Goal: Information Seeking & Learning: Check status

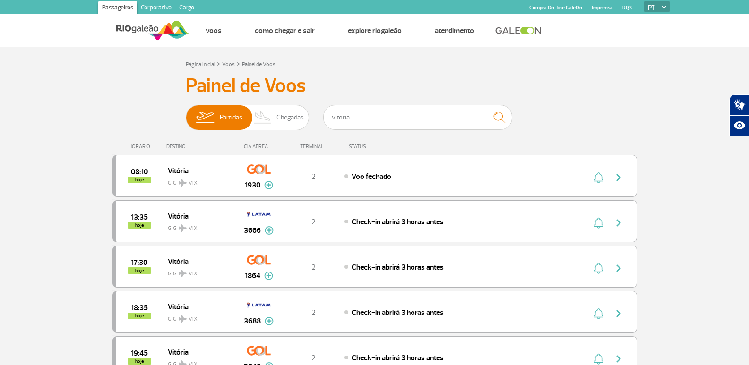
type input "vitoria"
drag, startPoint x: 374, startPoint y: 114, endPoint x: 206, endPoint y: 90, distance: 169.5
click at [206, 90] on div "Painel de Voos Partidas Chegadas vitoria 08:10 08:07 hoje Vitória GIG VIX 1930 …" at bounding box center [374, 345] width 525 height 543
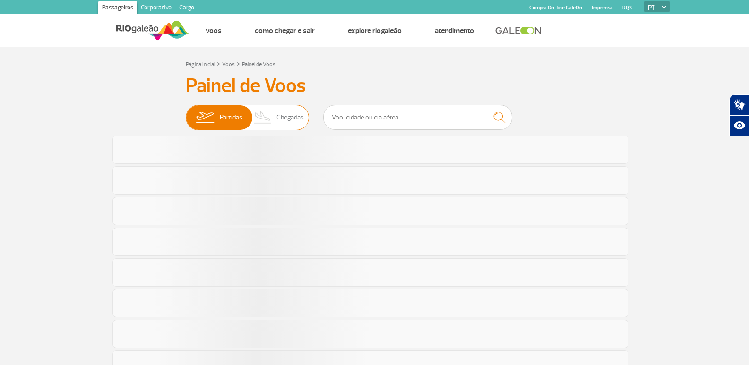
click at [294, 109] on span "Chegadas" at bounding box center [289, 117] width 27 height 25
click at [186, 113] on input "Partidas Chegadas" at bounding box center [186, 113] width 0 height 0
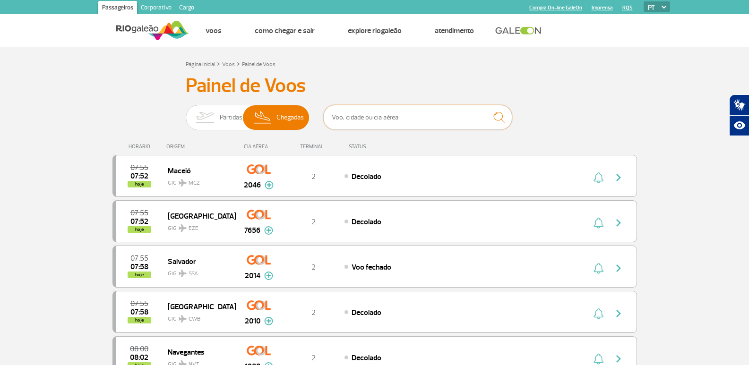
click at [347, 109] on input "text" at bounding box center [417, 117] width 189 height 25
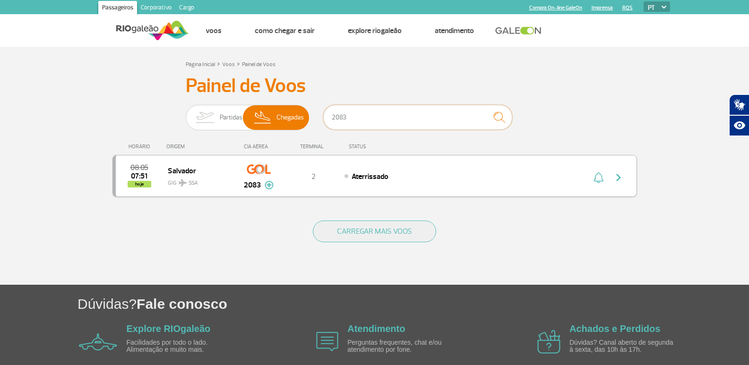
type input "2083"
click at [619, 176] on img "button" at bounding box center [618, 177] width 11 height 11
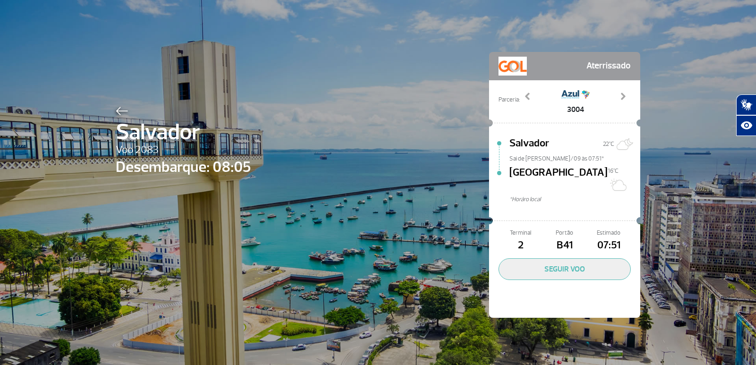
click at [119, 112] on img at bounding box center [122, 111] width 12 height 9
